Goal: Information Seeking & Learning: Learn about a topic

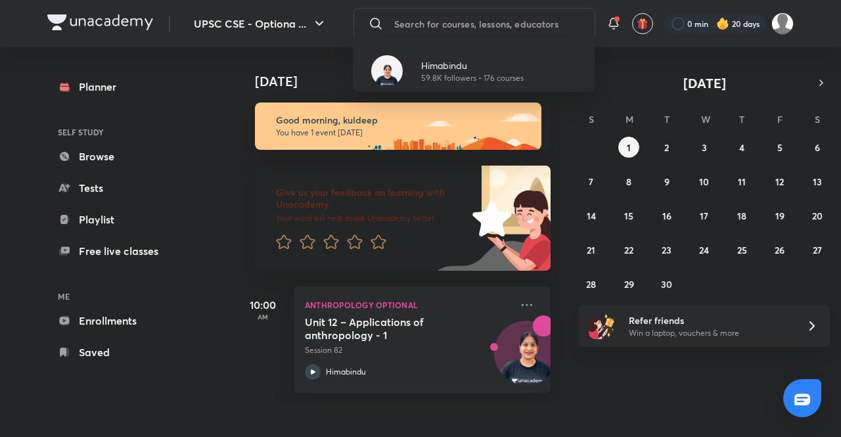
click at [515, 303] on div "[PERSON_NAME] 59.8K followers • 176 courses" at bounding box center [420, 218] width 841 height 437
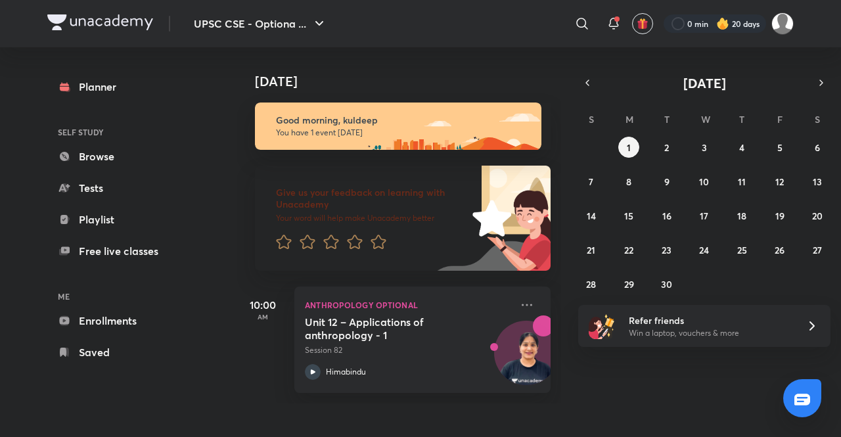
click at [519, 303] on icon at bounding box center [527, 305] width 16 height 16
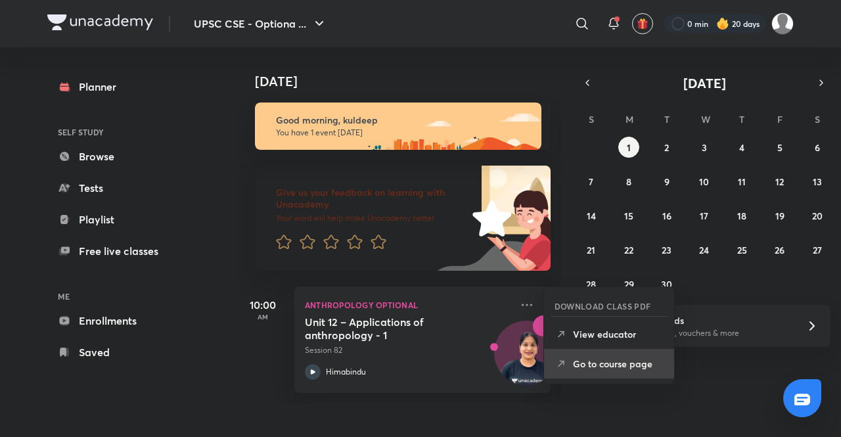
click at [608, 363] on p "Go to course page" at bounding box center [618, 364] width 91 height 14
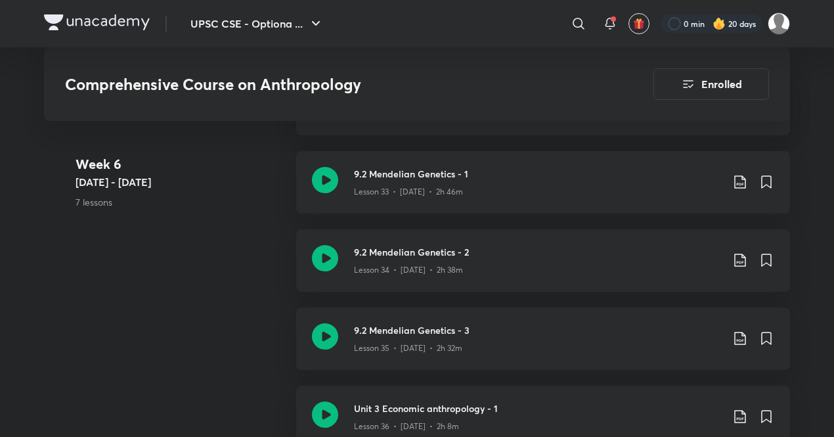
scroll to position [3553, 0]
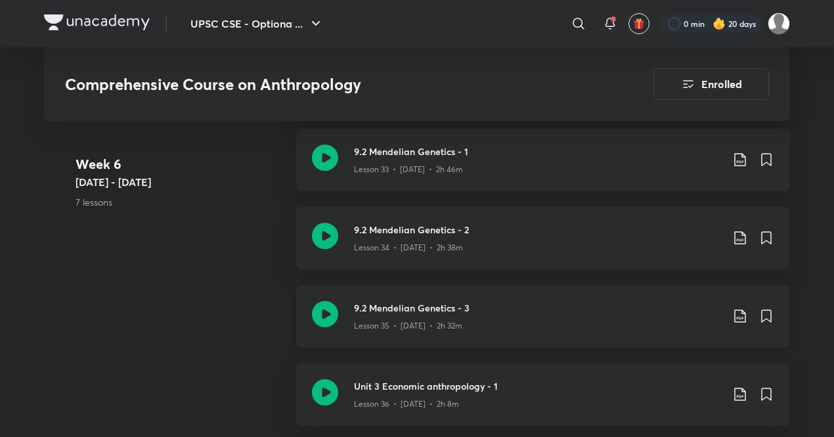
click at [499, 320] on div "Lesson 35 • [DATE] • 2h 32m" at bounding box center [538, 323] width 368 height 17
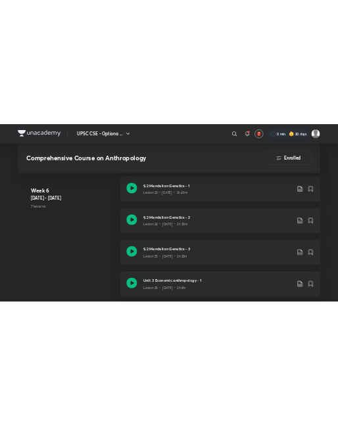
scroll to position [3469, 0]
